Goal: Transaction & Acquisition: Obtain resource

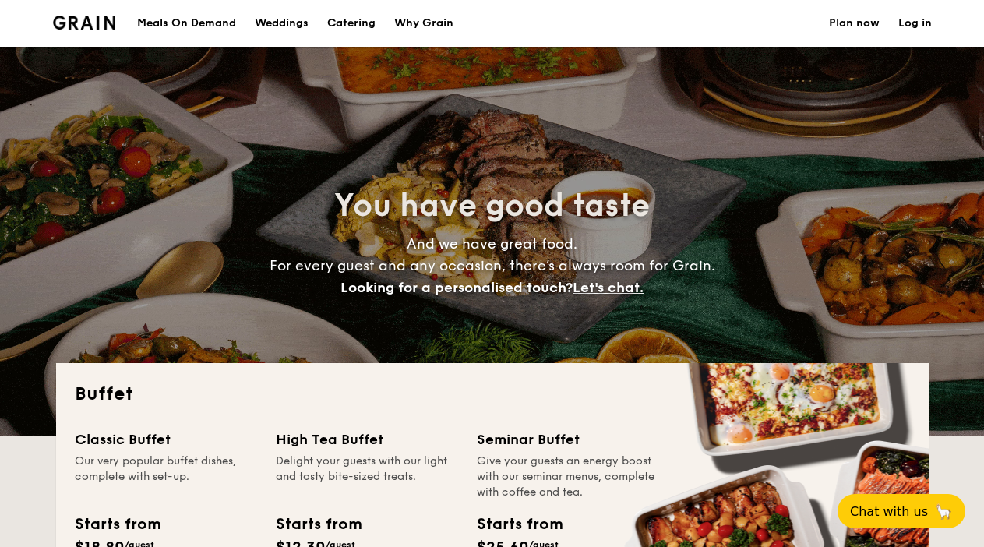
select select
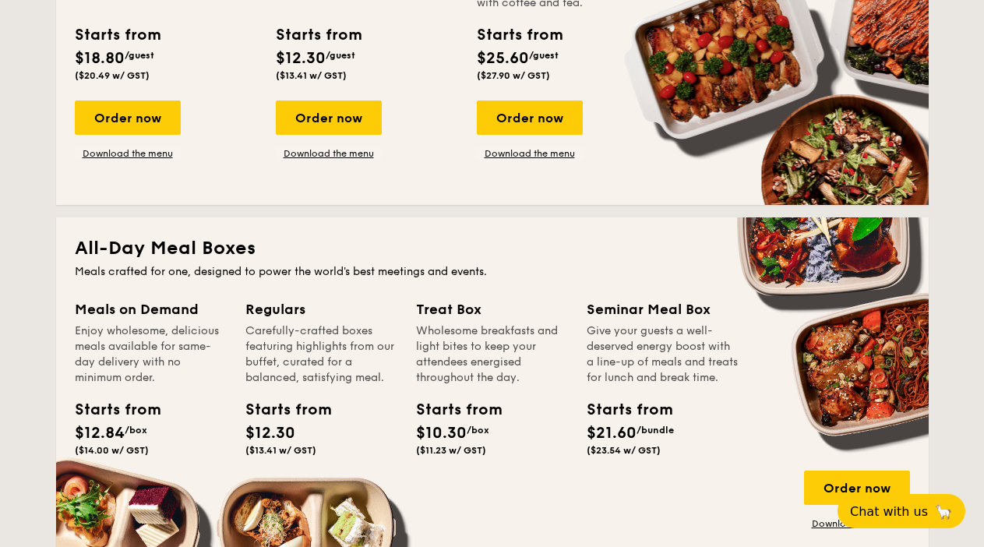
scroll to position [553, 0]
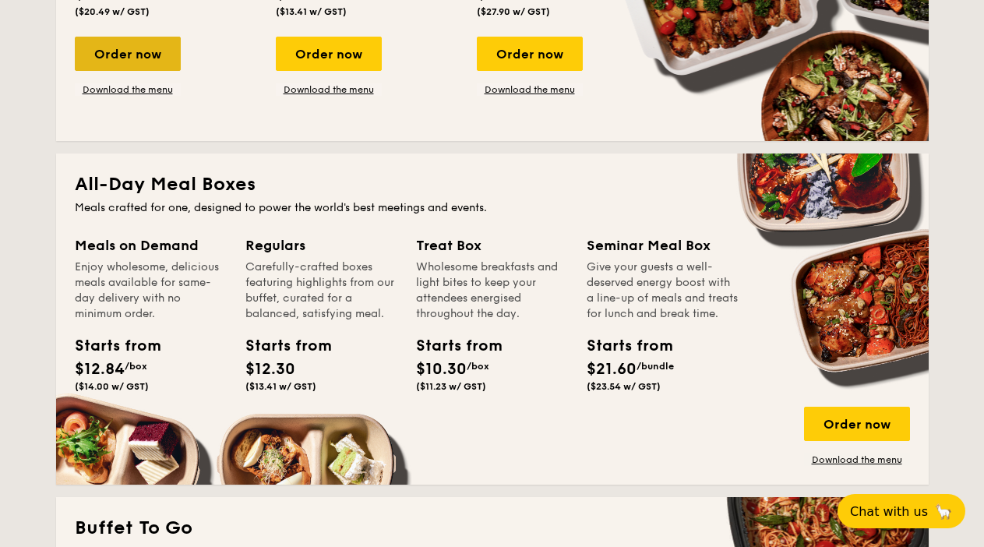
click at [175, 62] on div "Order now" at bounding box center [128, 54] width 106 height 34
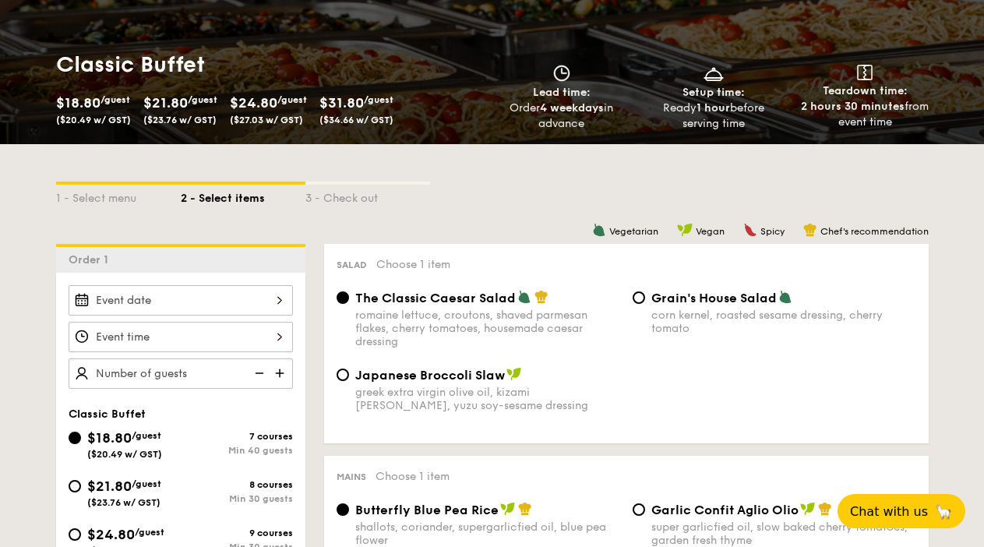
scroll to position [334, 0]
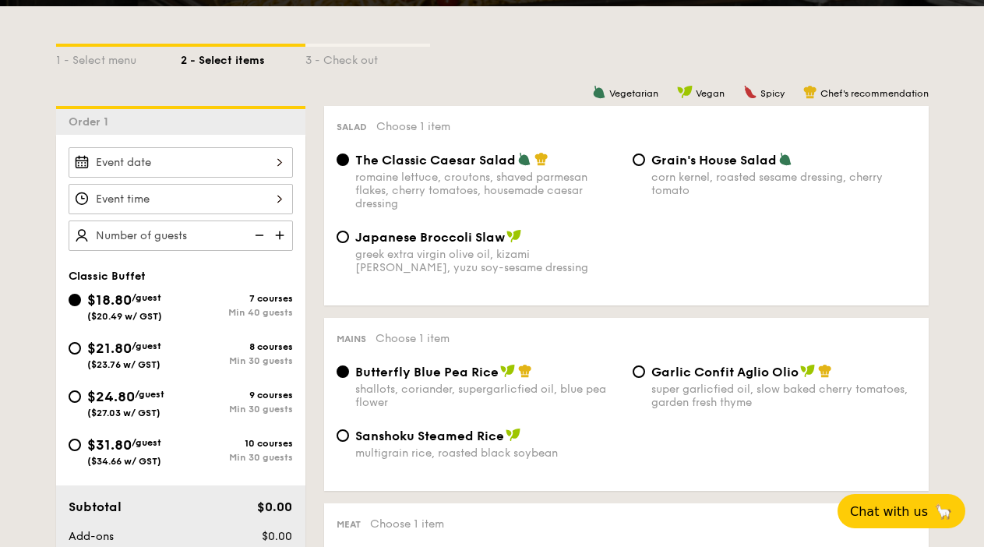
scroll to position [1913, 0]
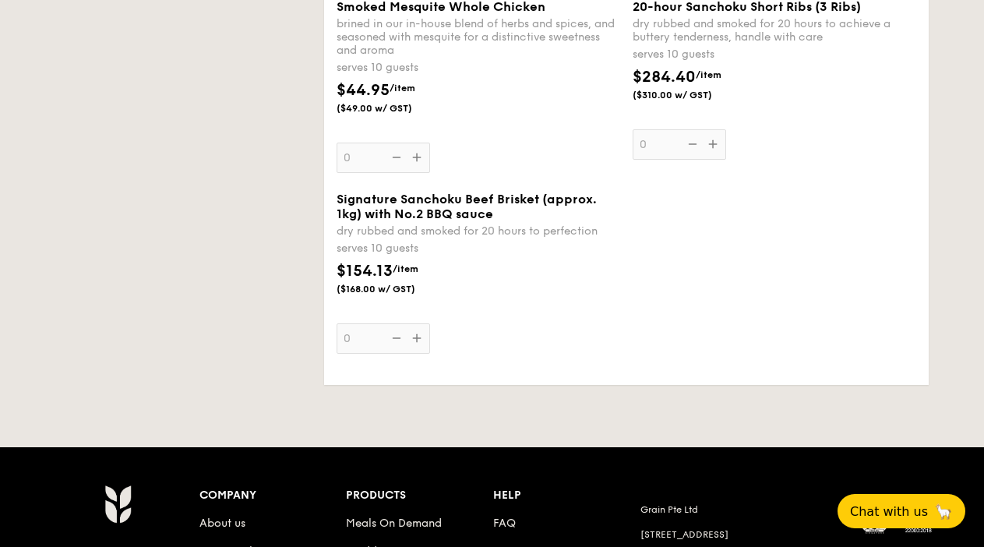
select select
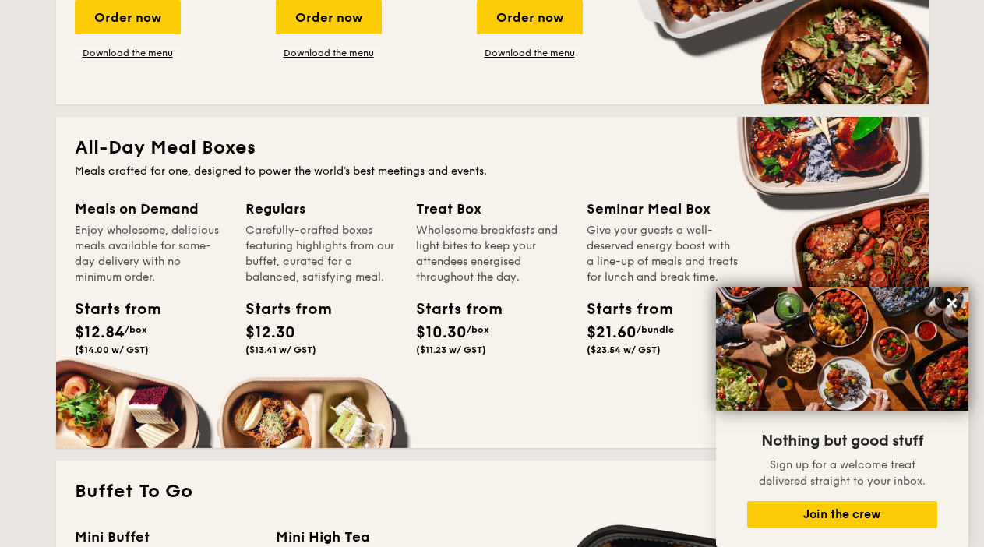
scroll to position [496, 0]
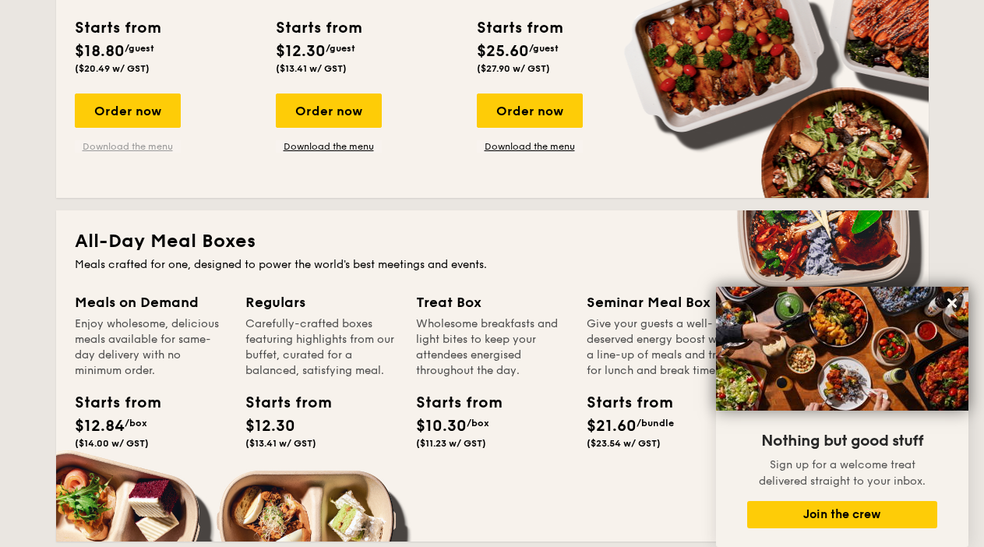
click at [126, 143] on link "Download the menu" at bounding box center [128, 146] width 106 height 12
